Goal: Find specific page/section: Find specific page/section

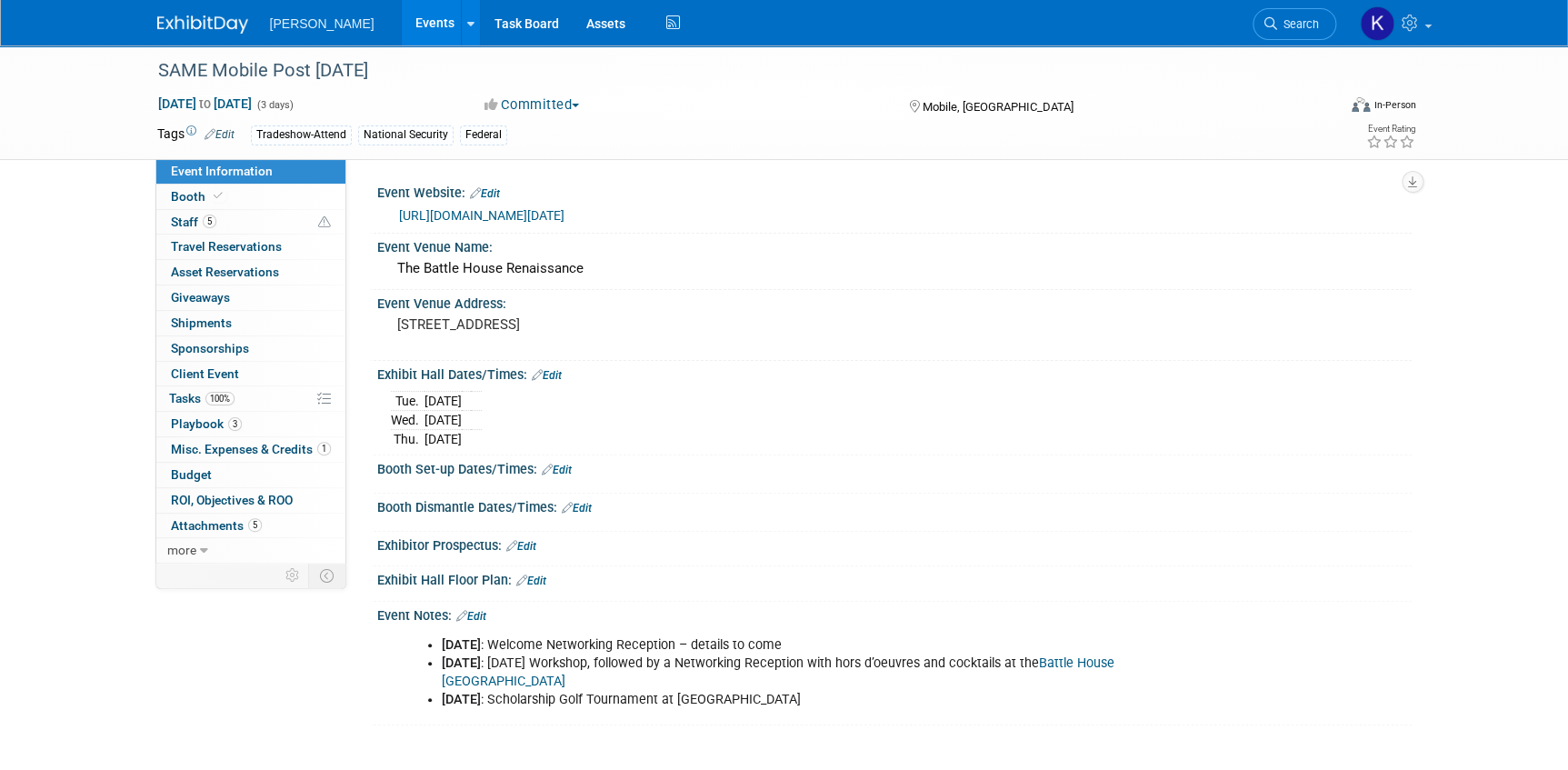
click at [187, 18] on img at bounding box center [202, 23] width 91 height 18
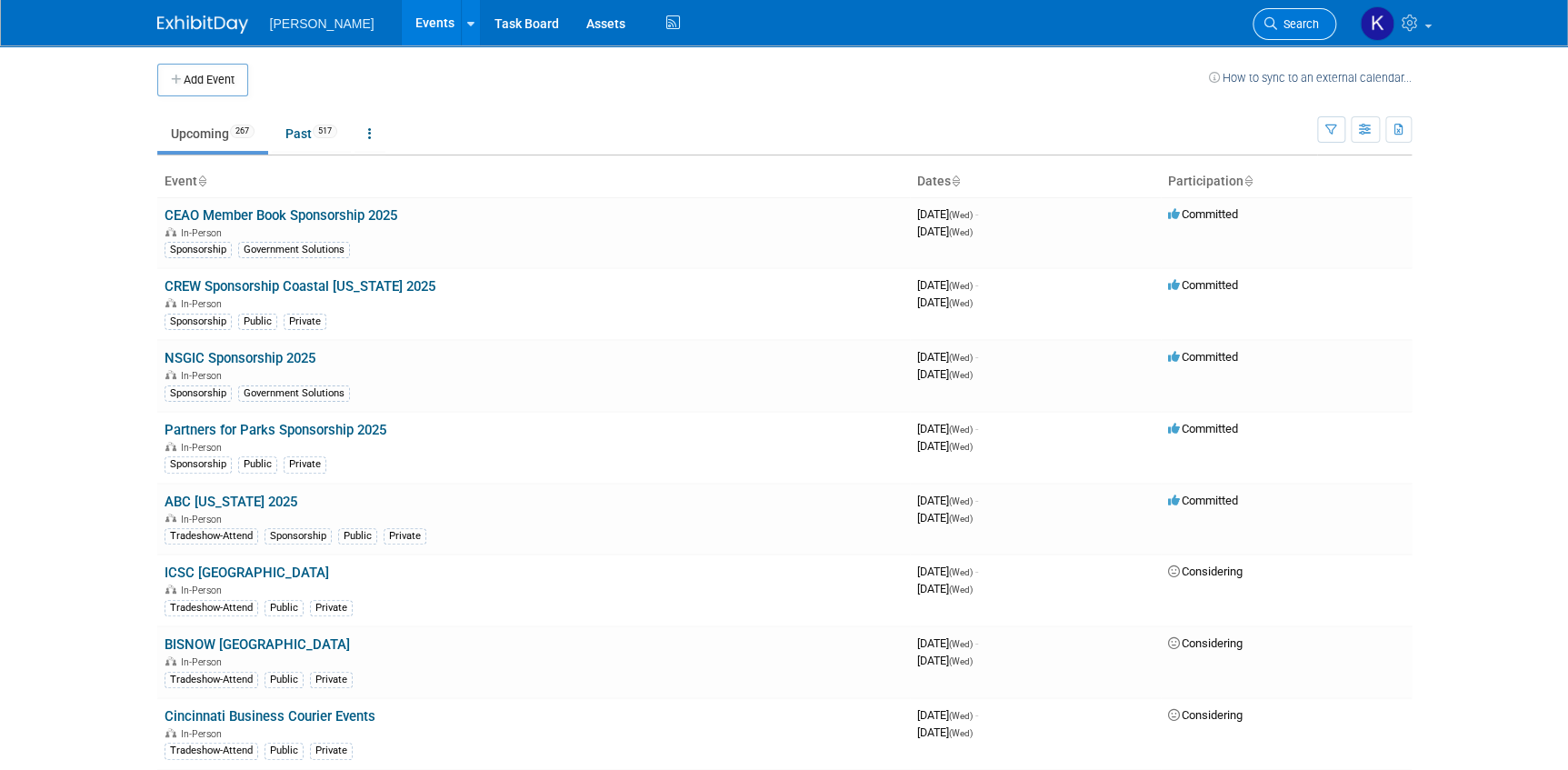
click at [1287, 18] on span "Search" at bounding box center [1297, 23] width 42 height 14
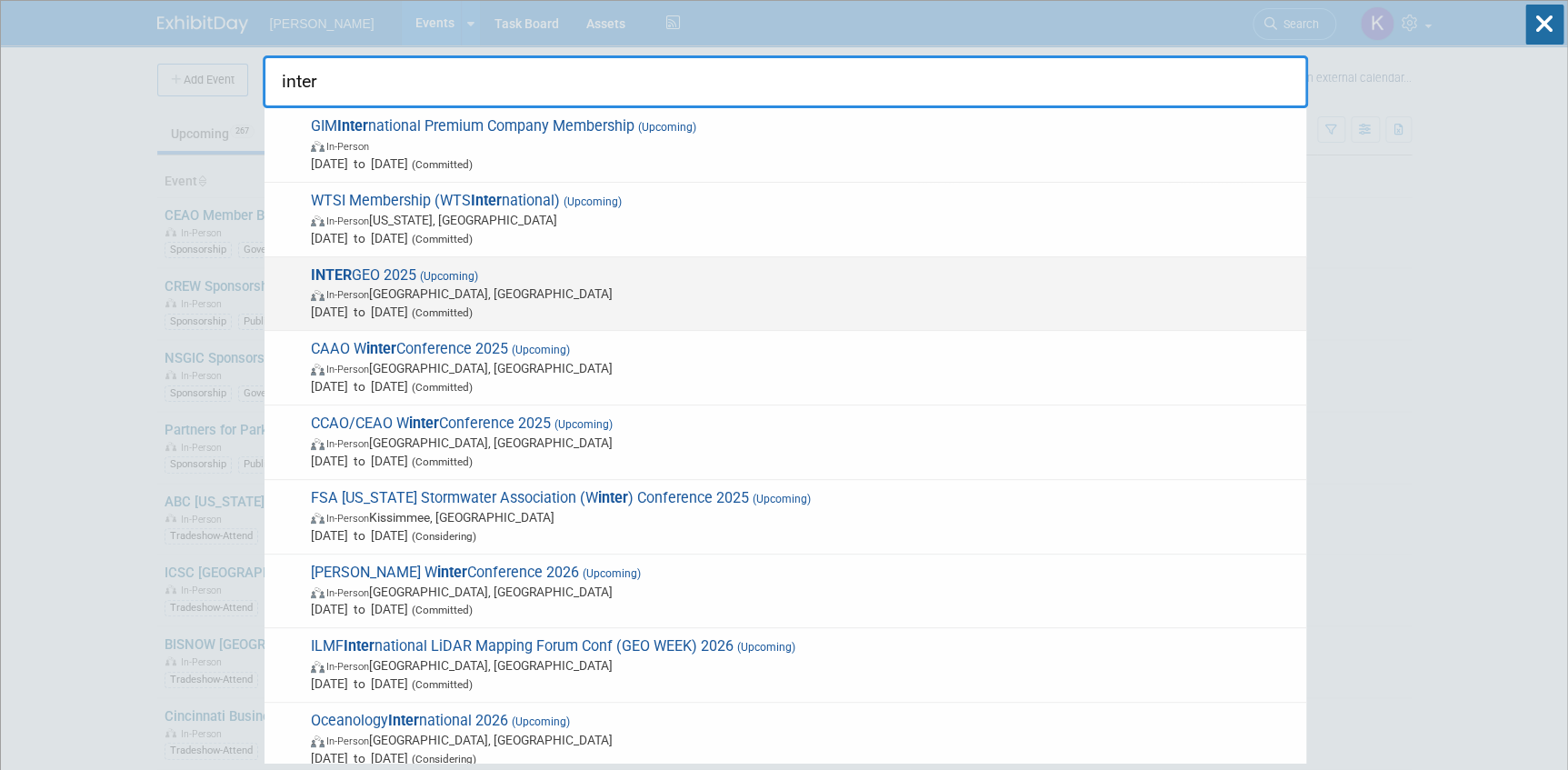
type input "inter"
click at [353, 276] on span "INTER GEO 2025 (Upcoming) In-Person [GEOGRAPHIC_DATA], [GEOGRAPHIC_DATA] [DATE]…" at bounding box center [801, 294] width 992 height 55
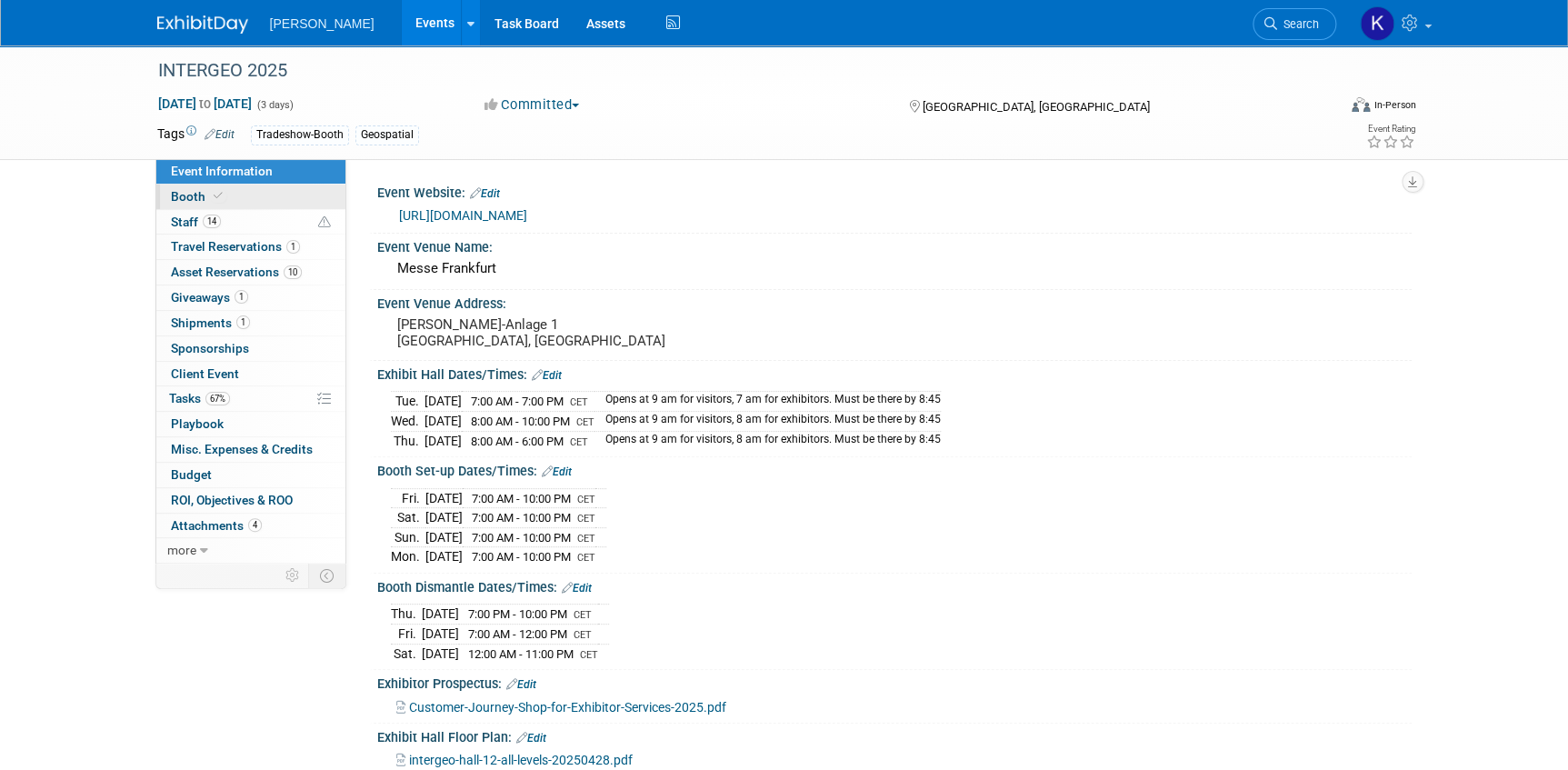
click at [182, 192] on span "Booth" at bounding box center [198, 195] width 55 height 14
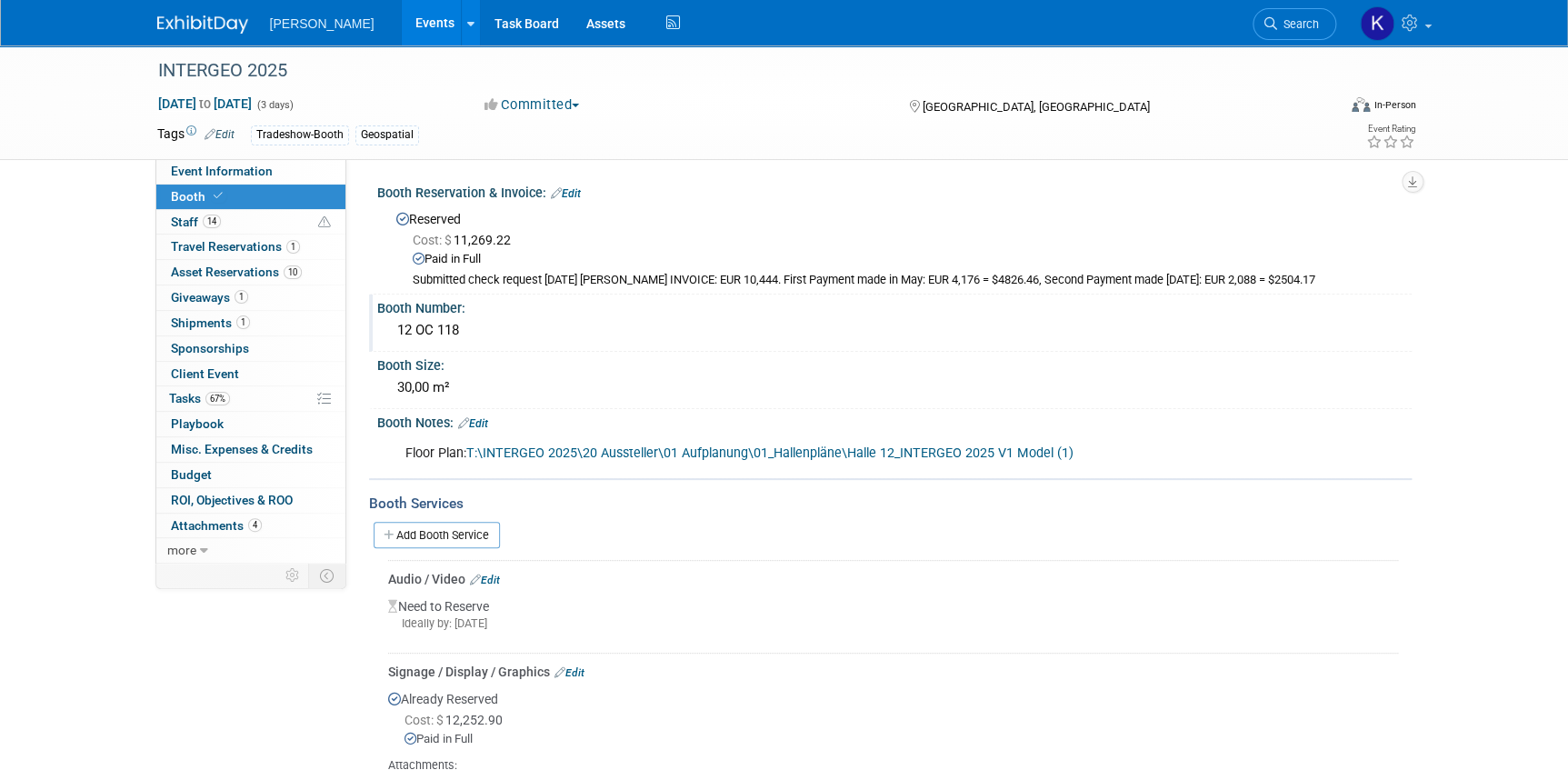
drag, startPoint x: 394, startPoint y: 331, endPoint x: 462, endPoint y: 331, distance: 68.0
click at [462, 331] on div "12 OC 118" at bounding box center [894, 331] width 1007 height 28
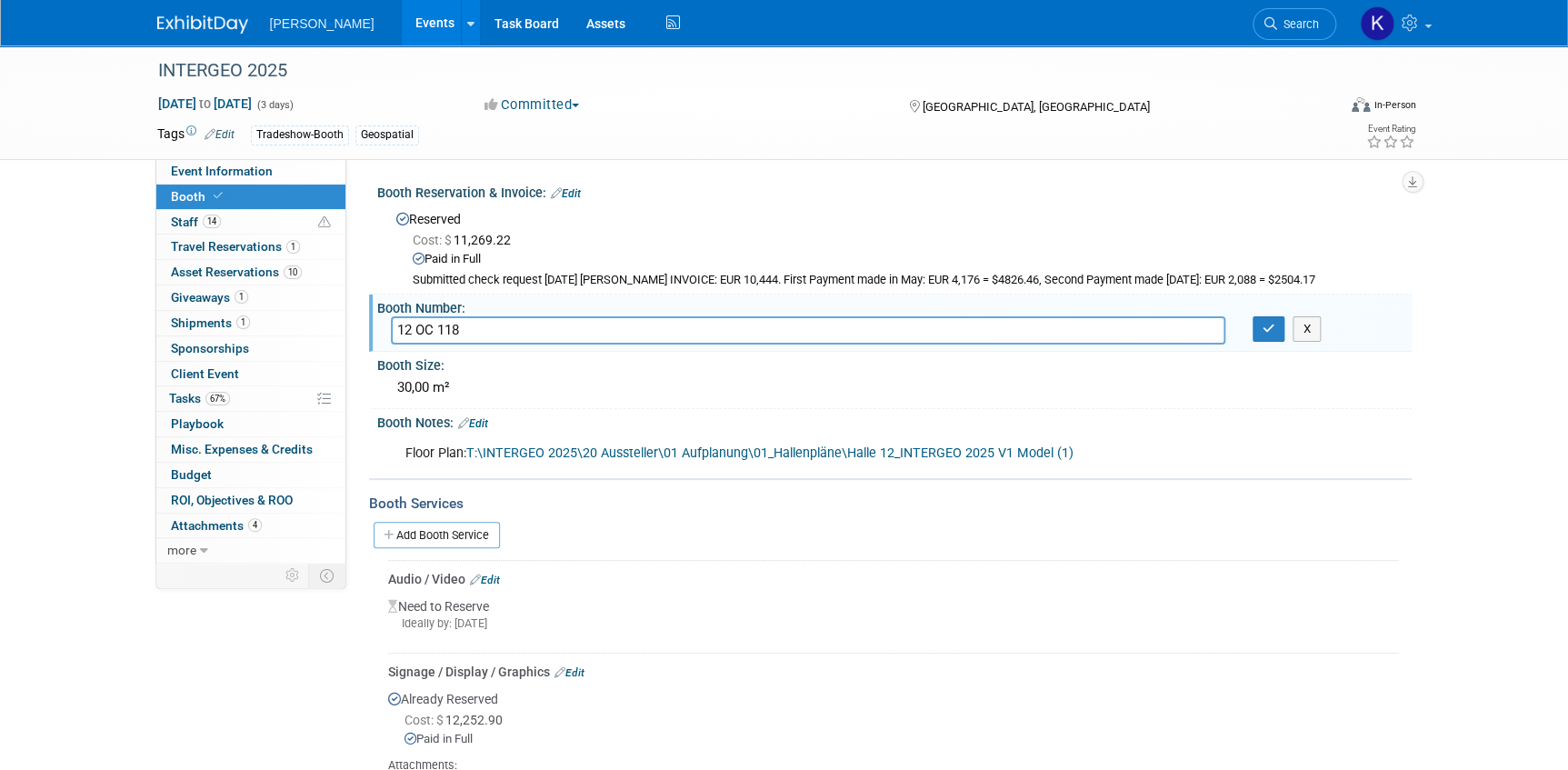
drag, startPoint x: 463, startPoint y: 327, endPoint x: 391, endPoint y: 326, distance: 72.0
click at [391, 326] on input "12 OC 118" at bounding box center [808, 331] width 834 height 28
click at [110, 290] on div "INTERGEO 2025 Oct 7, 2025 to Oct 9, 2025 (3 days) Oct 7, 2025 to Oct 9, 2025 Co…" at bounding box center [784, 525] width 1568 height 961
